Goal: Information Seeking & Learning: Learn about a topic

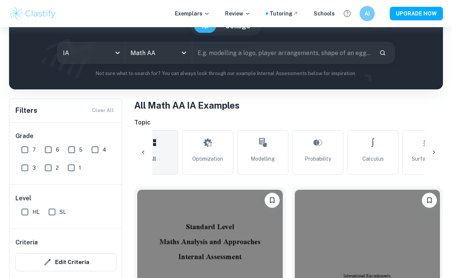
scroll to position [188, 0]
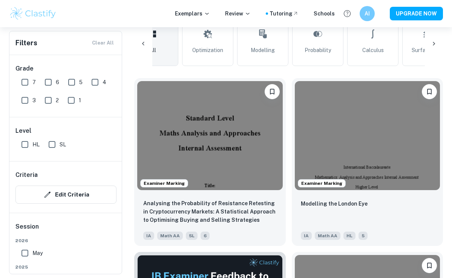
drag, startPoint x: 24, startPoint y: 82, endPoint x: 128, endPoint y: 129, distance: 113.5
click at [25, 83] on input "7" at bounding box center [24, 82] width 15 height 15
checkbox input "true"
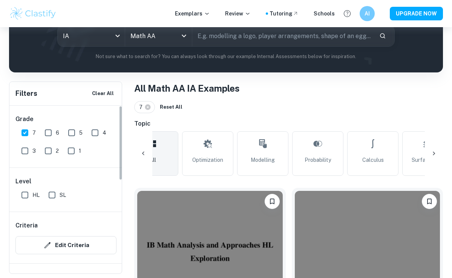
scroll to position [129, 0]
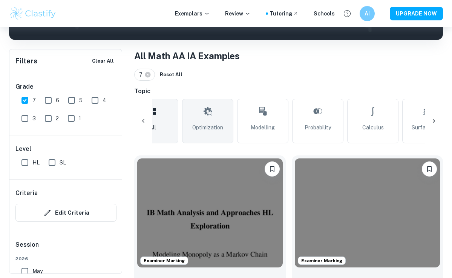
drag, startPoint x: 49, startPoint y: 157, endPoint x: 189, endPoint y: 132, distance: 142.3
click at [49, 158] on input "SL" at bounding box center [52, 162] width 15 height 15
checkbox input "true"
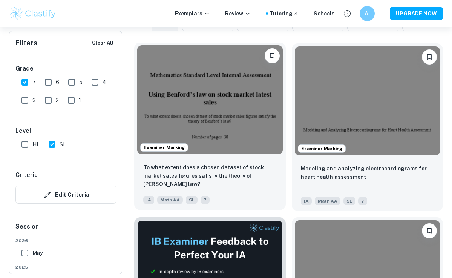
scroll to position [241, 0]
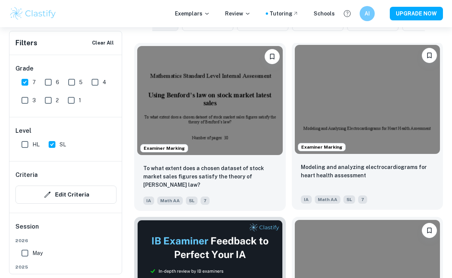
click at [346, 124] on img at bounding box center [368, 99] width 146 height 109
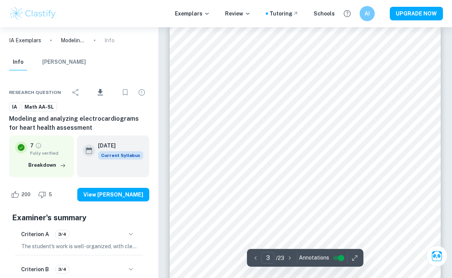
scroll to position [894, 0]
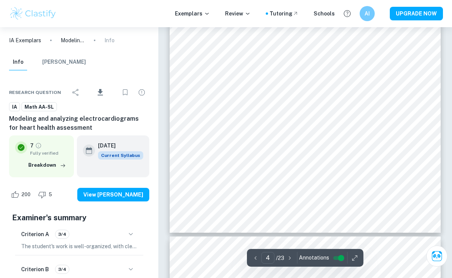
type input "5"
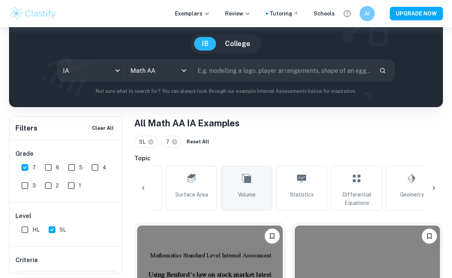
scroll to position [0, 263]
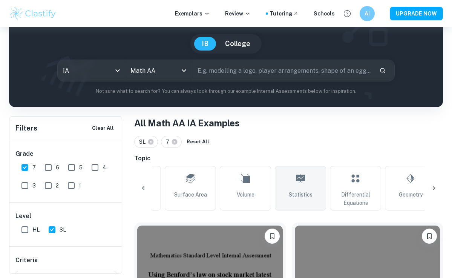
click at [307, 187] on link "Statistics" at bounding box center [300, 188] width 51 height 45
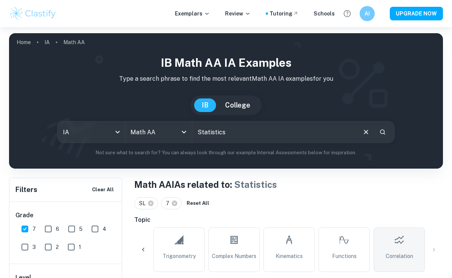
scroll to position [128, 0]
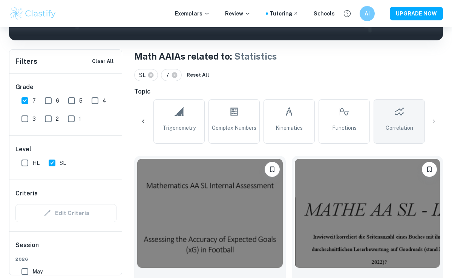
click at [399, 124] on span "Correlation" at bounding box center [400, 128] width 28 height 8
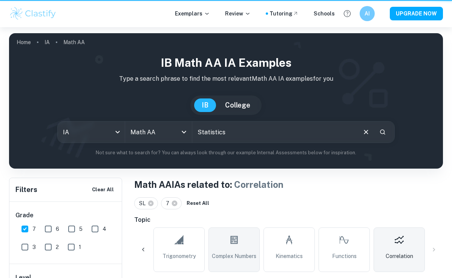
type input "Correlation"
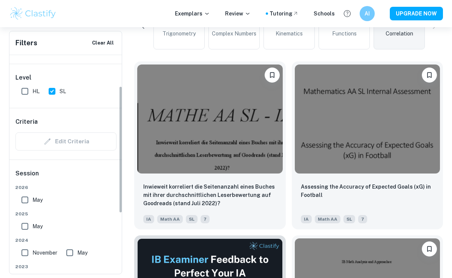
scroll to position [55, 0]
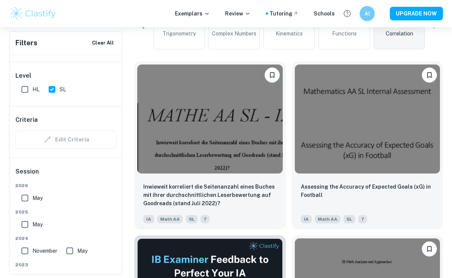
click at [25, 224] on input "May" at bounding box center [24, 224] width 15 height 15
checkbox input "true"
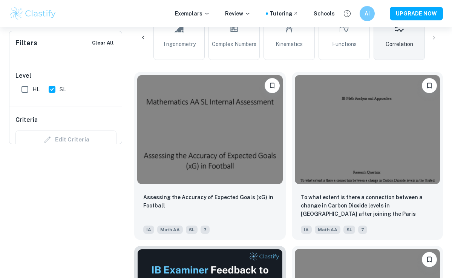
scroll to position [0, 0]
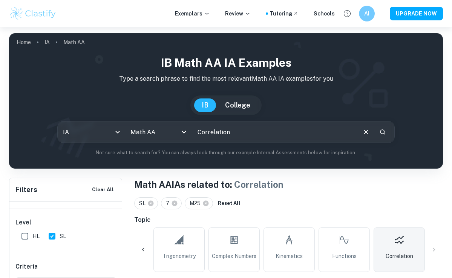
click at [366, 8] on div "AI" at bounding box center [367, 14] width 16 height 16
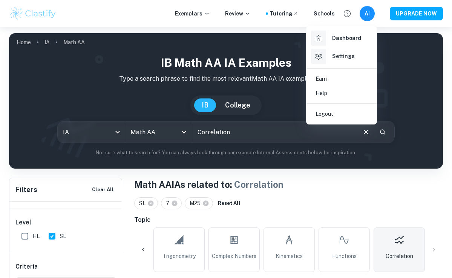
click at [351, 57] on h6 "Settings" at bounding box center [343, 56] width 23 height 8
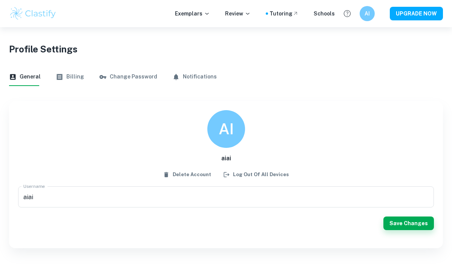
click at [69, 76] on button "Billing" at bounding box center [70, 77] width 28 height 18
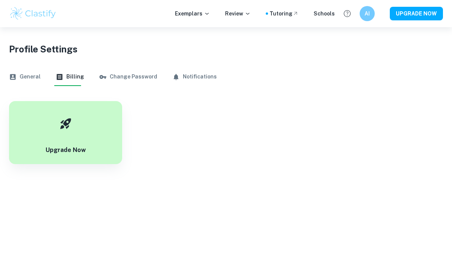
click at [37, 79] on button "General" at bounding box center [25, 77] width 32 height 18
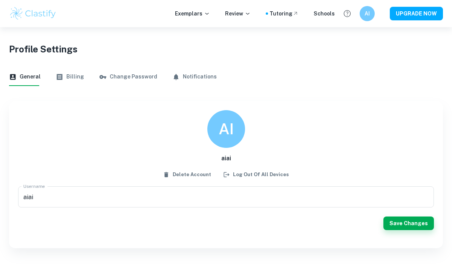
click at [71, 77] on button "Billing" at bounding box center [70, 77] width 28 height 18
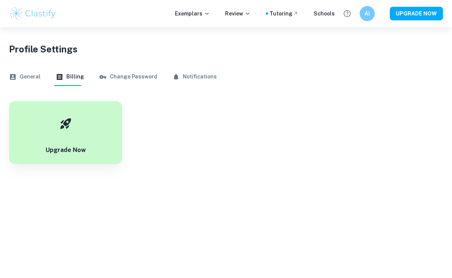
click at [118, 72] on button "Change Password" at bounding box center [128, 77] width 58 height 18
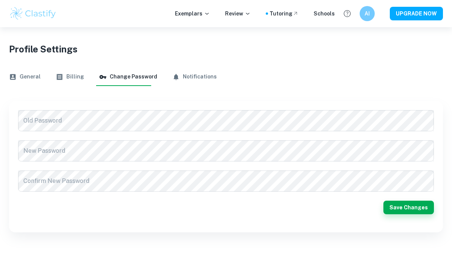
click at [174, 75] on icon "button" at bounding box center [176, 77] width 5 height 6
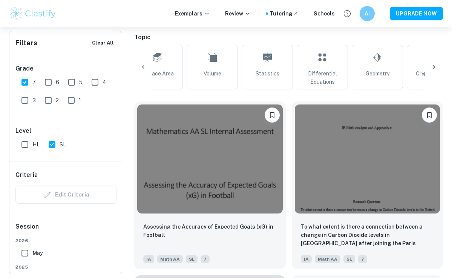
scroll to position [0, 252]
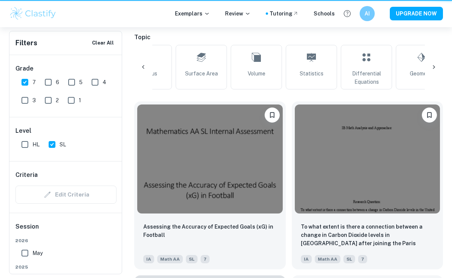
type input "Statistics"
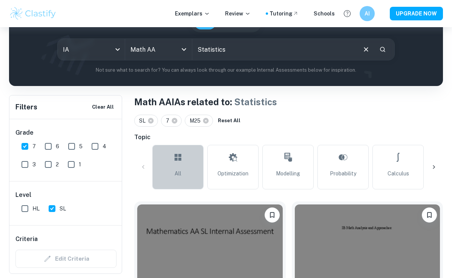
click at [176, 169] on span "All" at bounding box center [178, 173] width 7 height 8
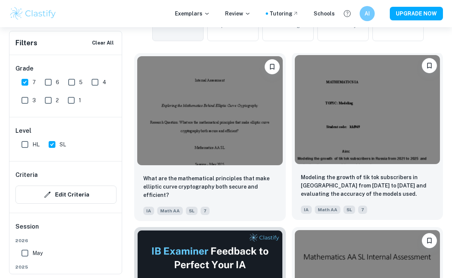
scroll to position [259, 0]
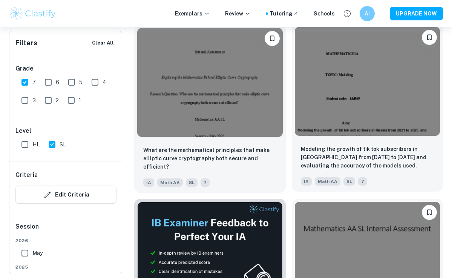
click at [388, 129] on img at bounding box center [368, 81] width 146 height 109
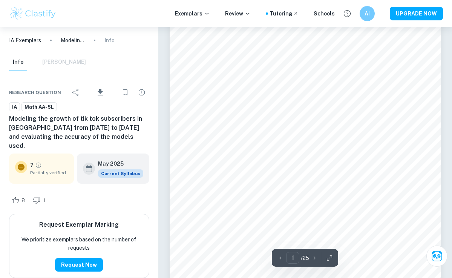
scroll to position [97, 0]
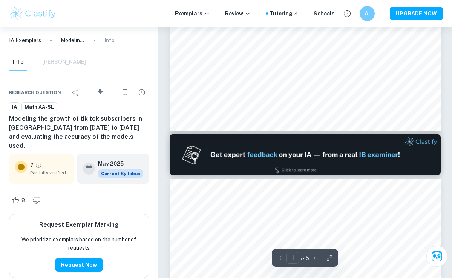
type input "2"
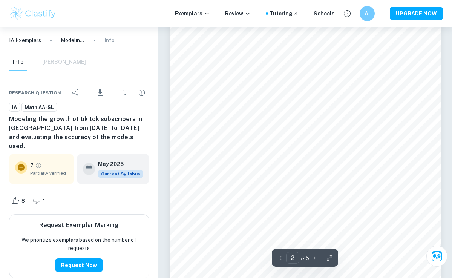
scroll to position [417, 0]
